Goal: Task Accomplishment & Management: Complete application form

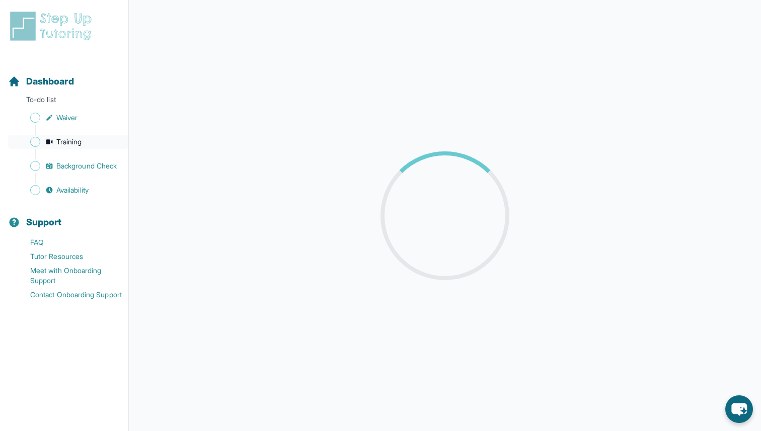
click at [70, 145] on span "Training" at bounding box center [69, 142] width 26 height 10
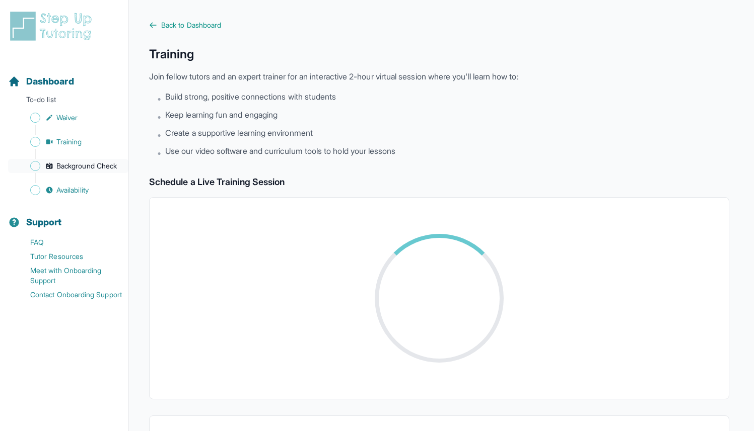
click at [93, 167] on span "Background Check" at bounding box center [86, 166] width 60 height 10
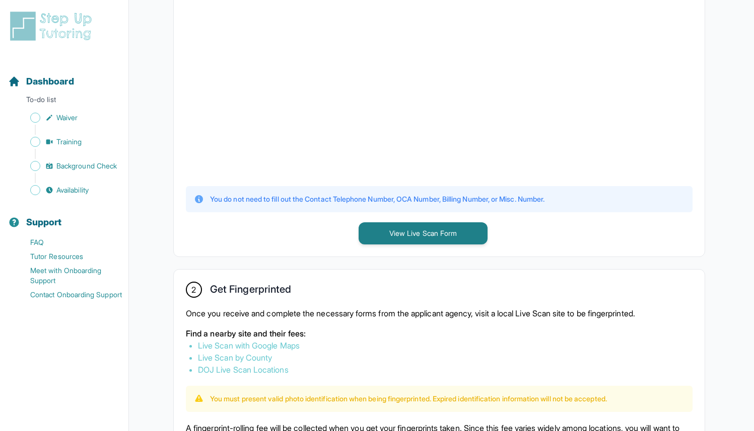
scroll to position [322, 0]
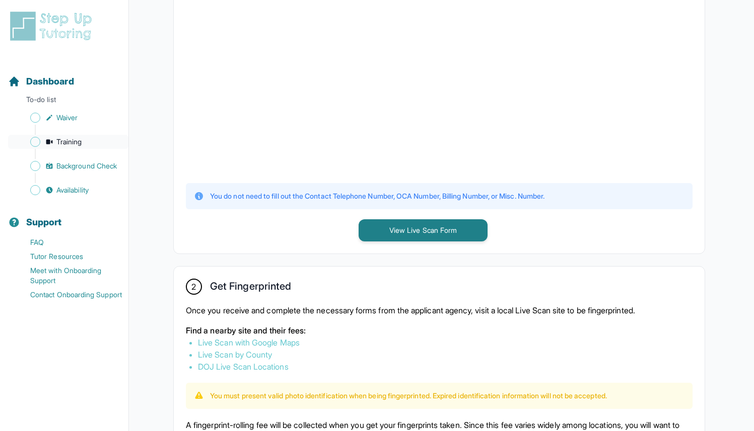
click at [75, 140] on span "Training" at bounding box center [69, 142] width 26 height 10
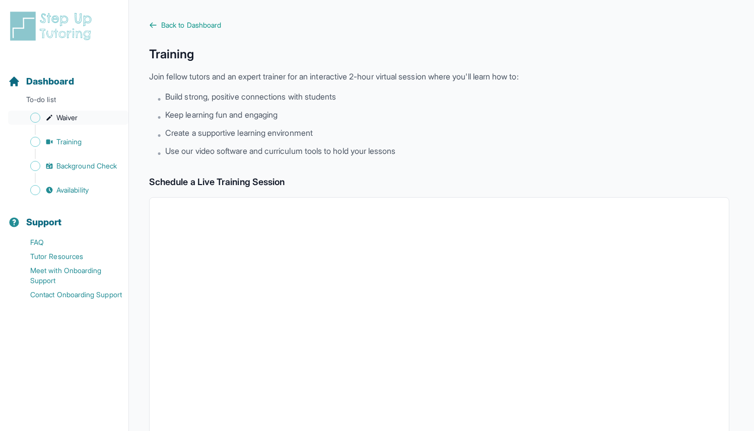
click at [72, 117] on span "Waiver" at bounding box center [66, 118] width 21 height 10
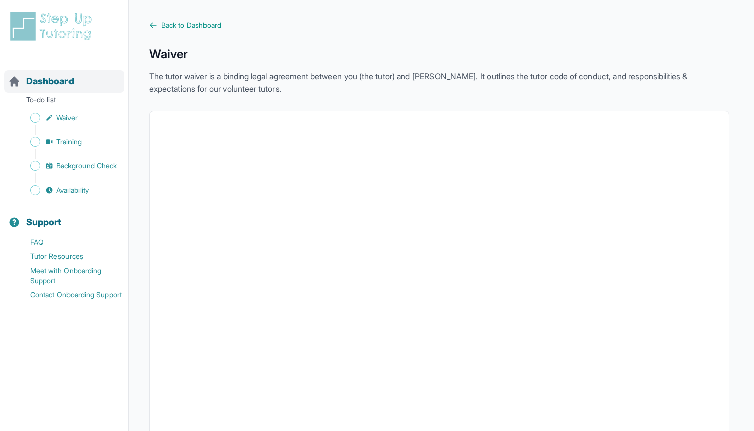
click at [14, 80] on icon "Sidebar" at bounding box center [14, 82] width 10 height 10
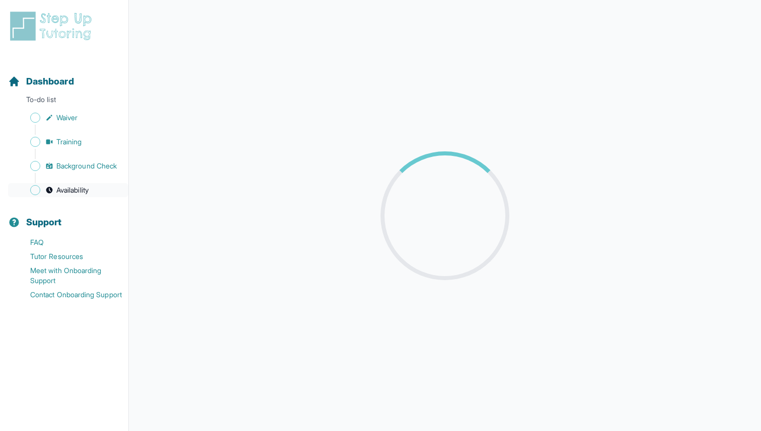
click at [76, 186] on span "Availability" at bounding box center [72, 190] width 32 height 10
drag, startPoint x: 598, startPoint y: 308, endPoint x: 729, endPoint y: 412, distance: 167.7
click at [729, 412] on icon "chat-button" at bounding box center [739, 410] width 28 height 28
click at [731, 412] on div "chat-button" at bounding box center [739, 410] width 30 height 30
click at [15, 14] on img at bounding box center [53, 26] width 90 height 32
